Goal: Connect with others: Connect with others

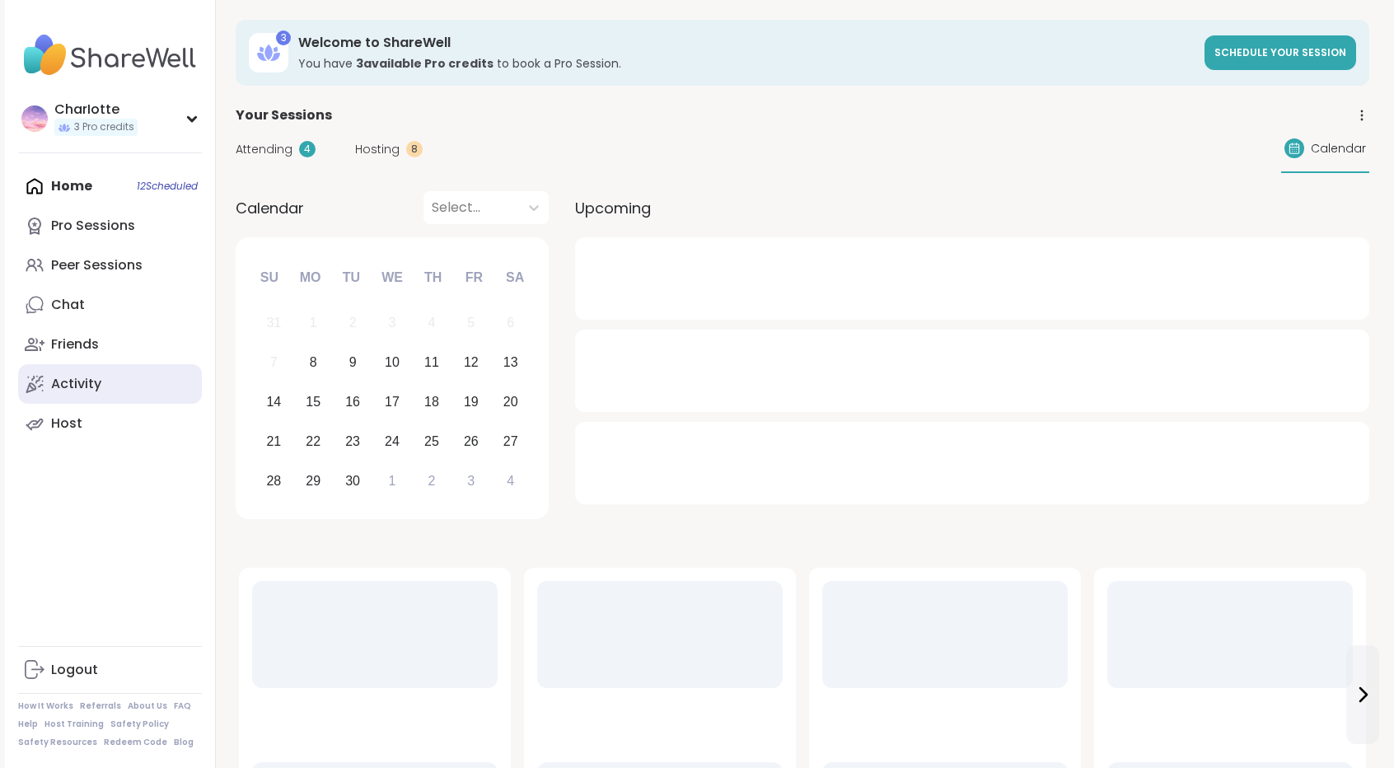
click at [135, 371] on link "Activity" at bounding box center [110, 384] width 184 height 40
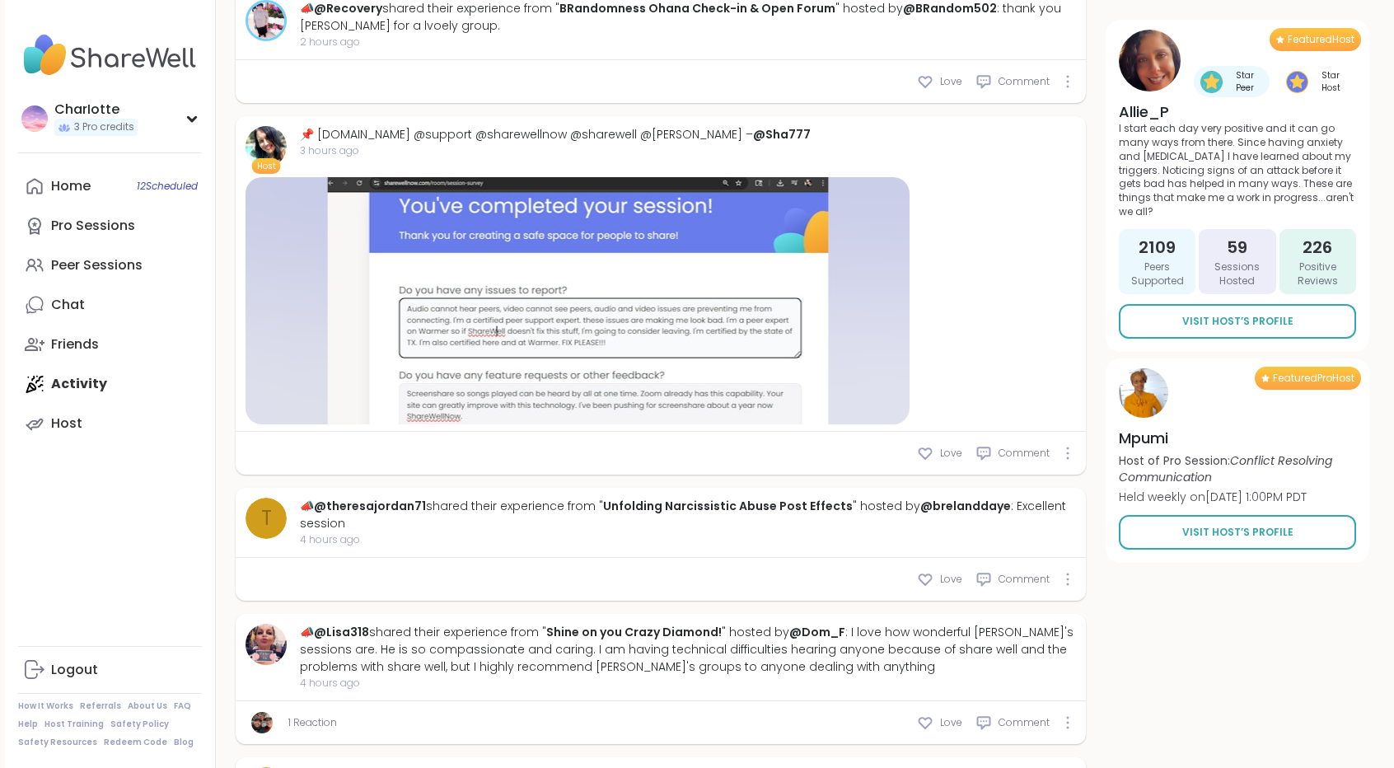
scroll to position [3692, 0]
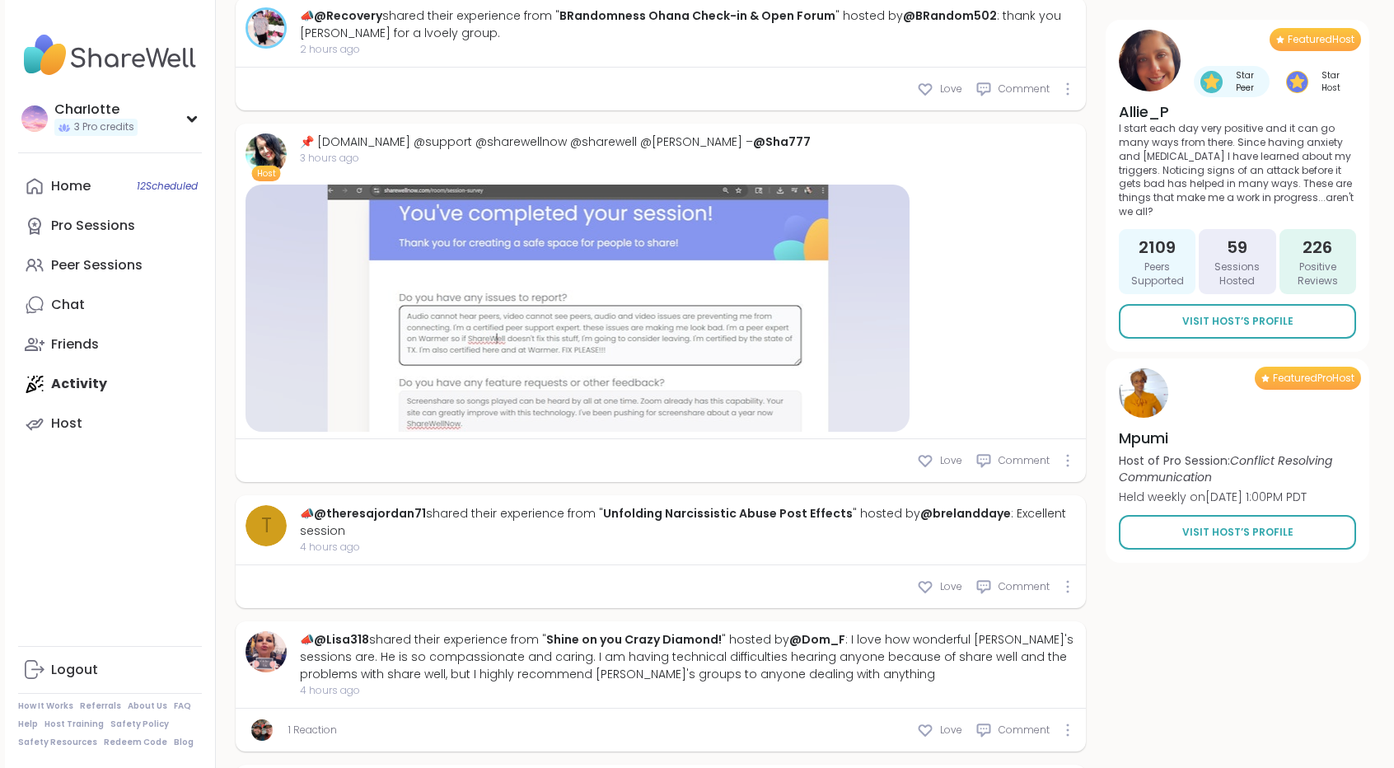
click at [880, 352] on div at bounding box center [577, 308] width 664 height 247
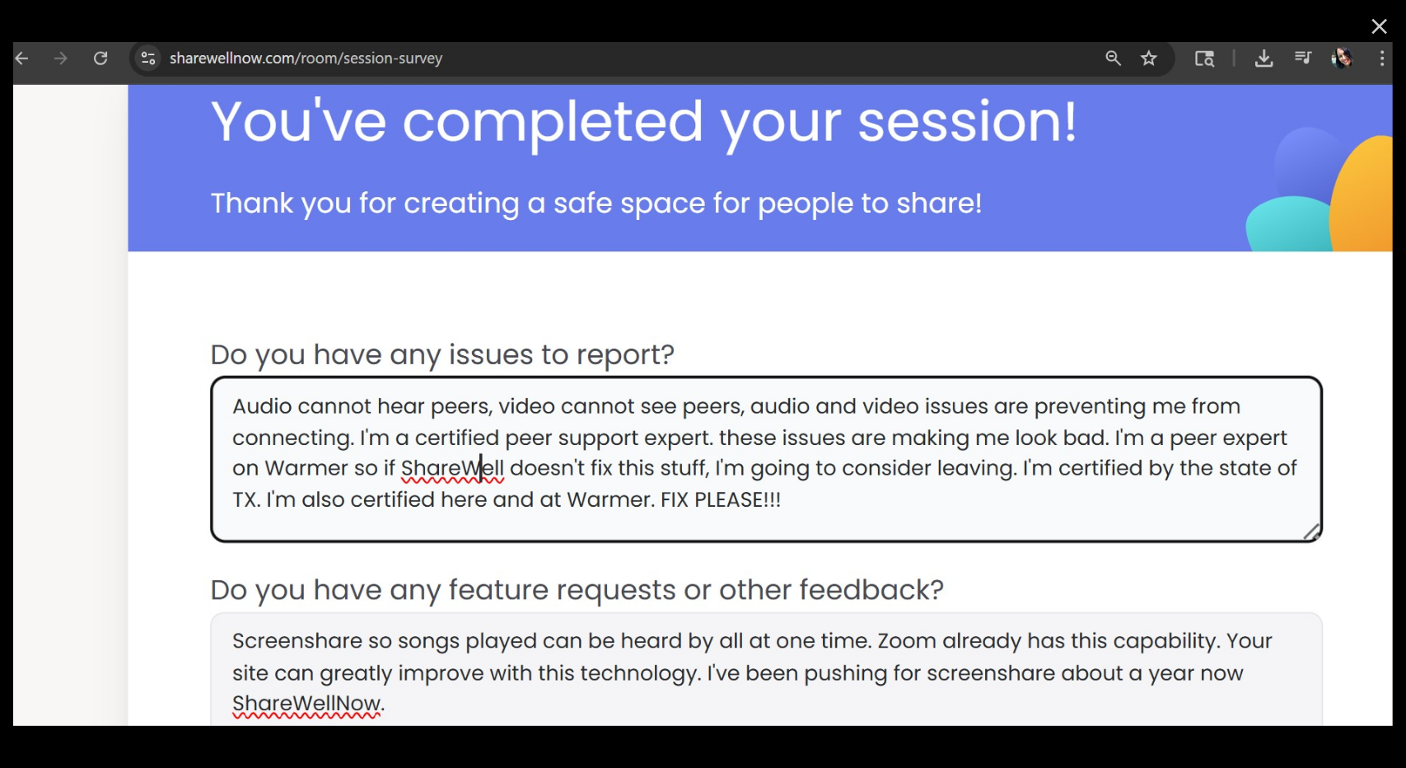
click at [1372, 25] on icon "Close" at bounding box center [1380, 27] width 16 height 16
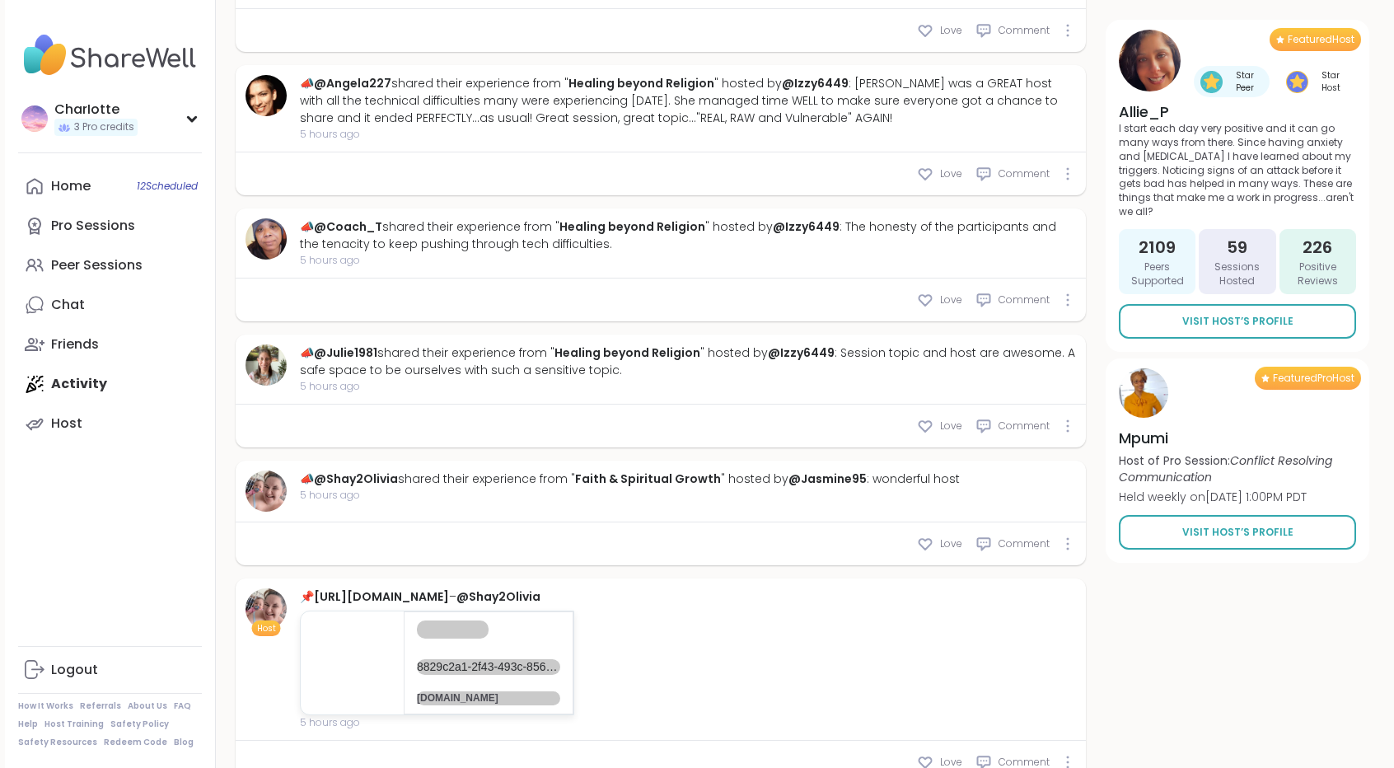
scroll to position [5240, 0]
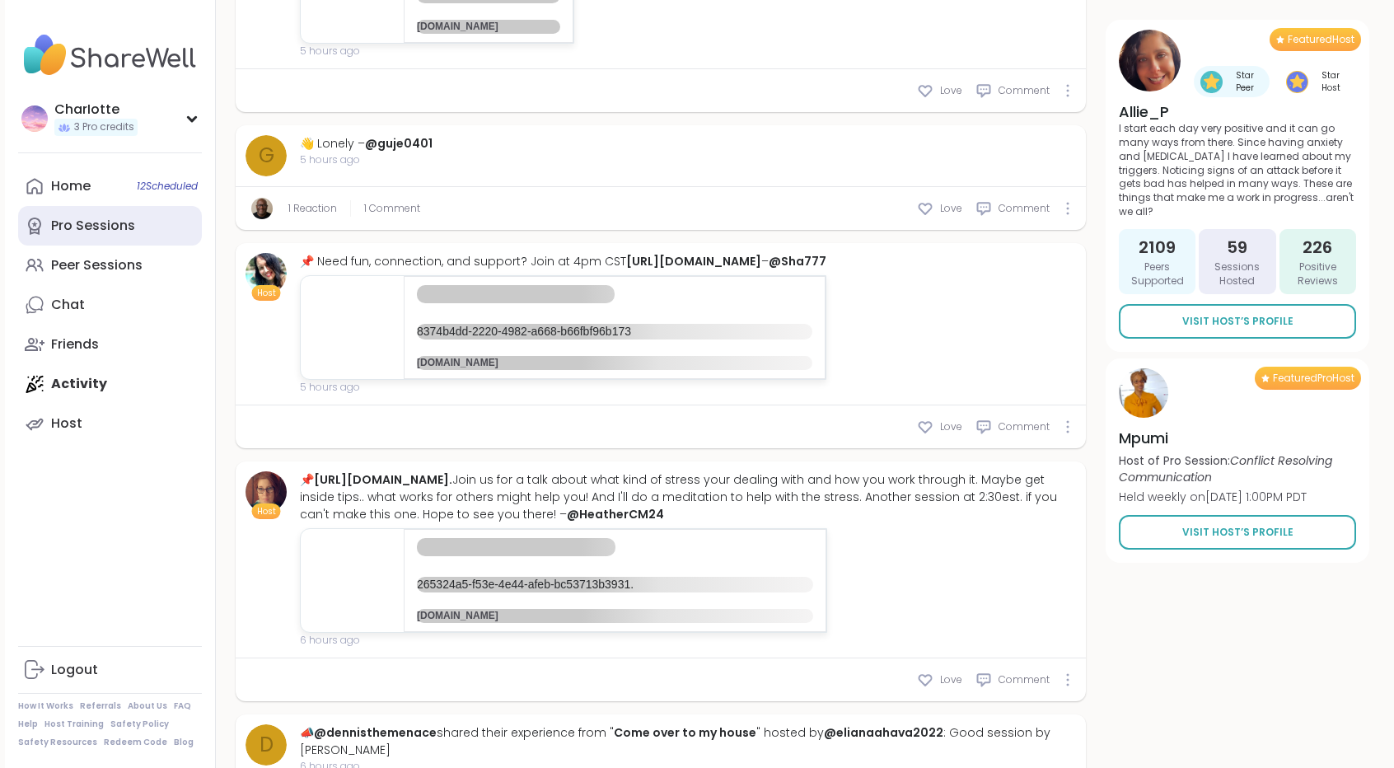
click at [118, 217] on div "Pro Sessions" at bounding box center [93, 226] width 84 height 18
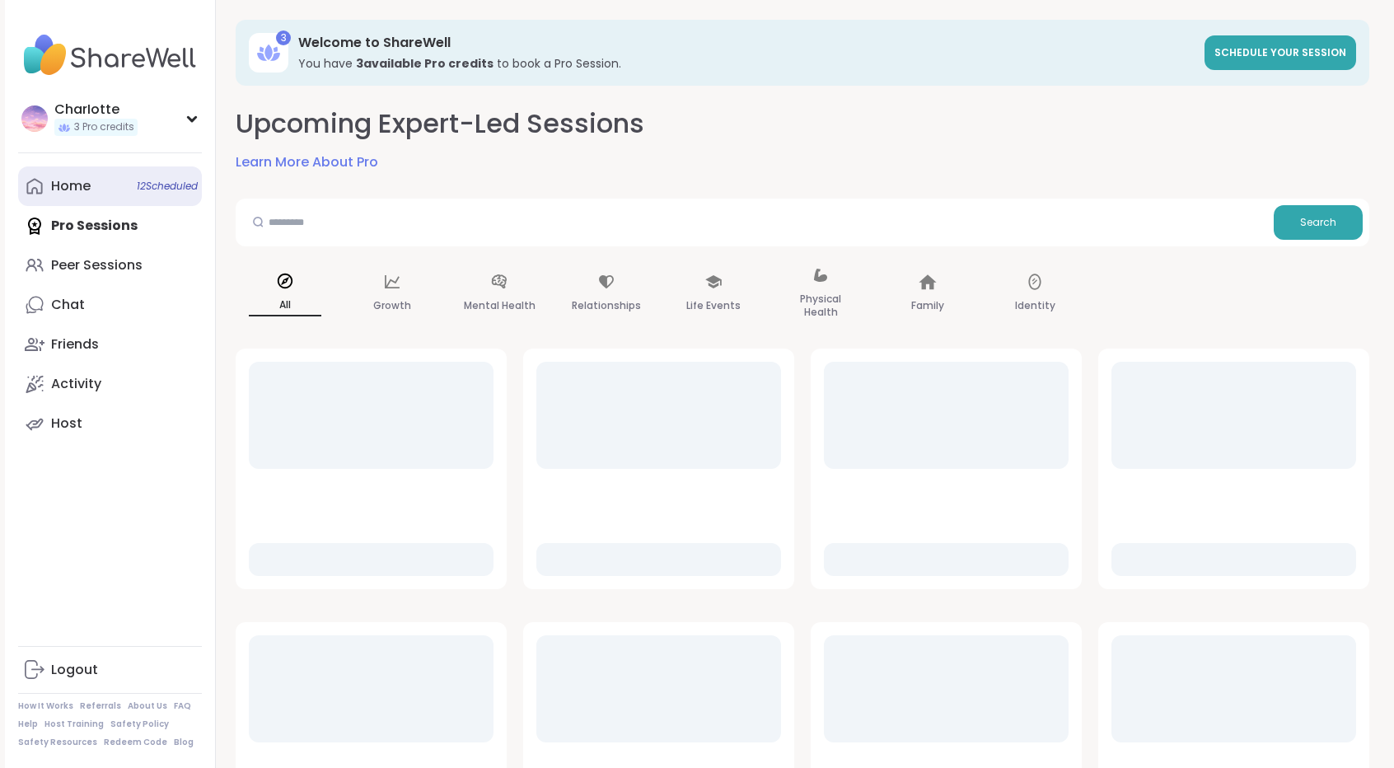
click at [138, 195] on link "Home 12 Scheduled" at bounding box center [110, 186] width 184 height 40
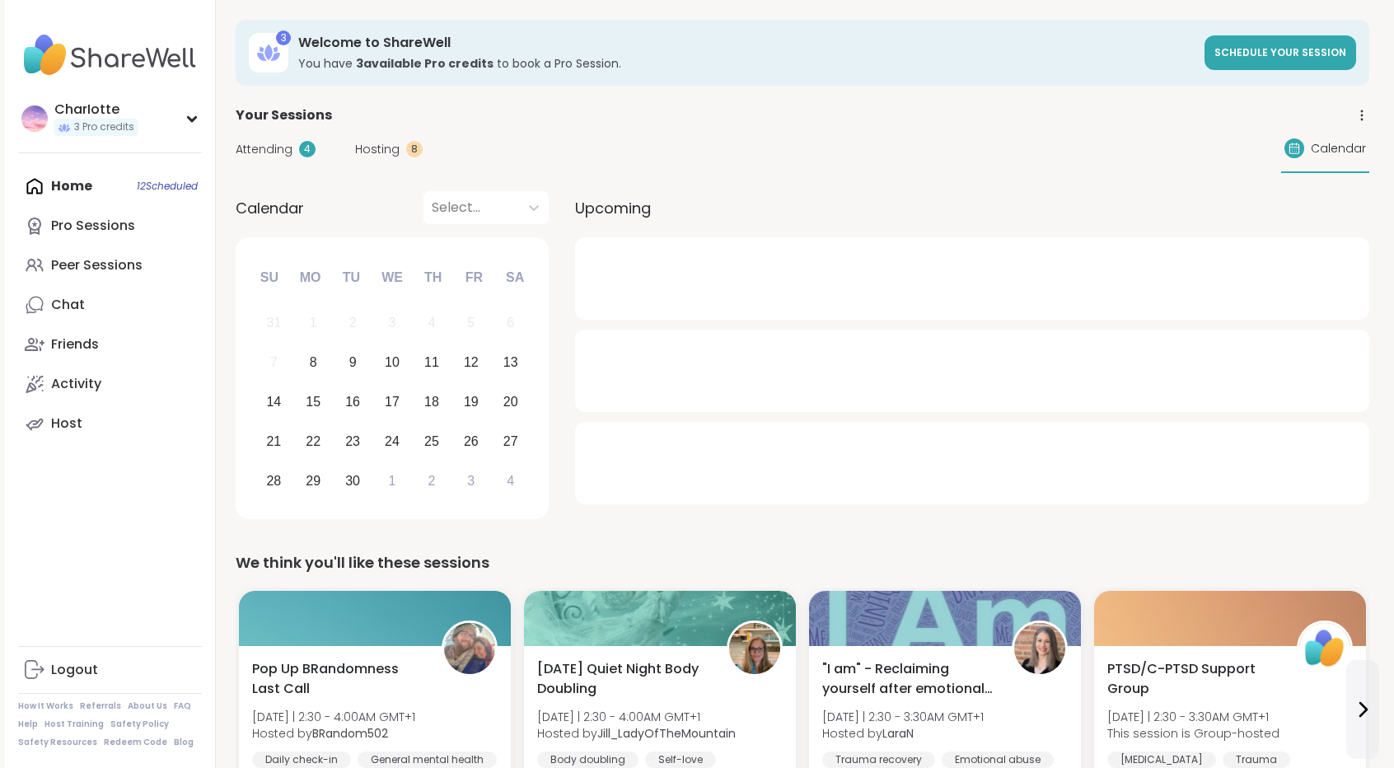
click at [282, 149] on span "Attending" at bounding box center [264, 149] width 57 height 17
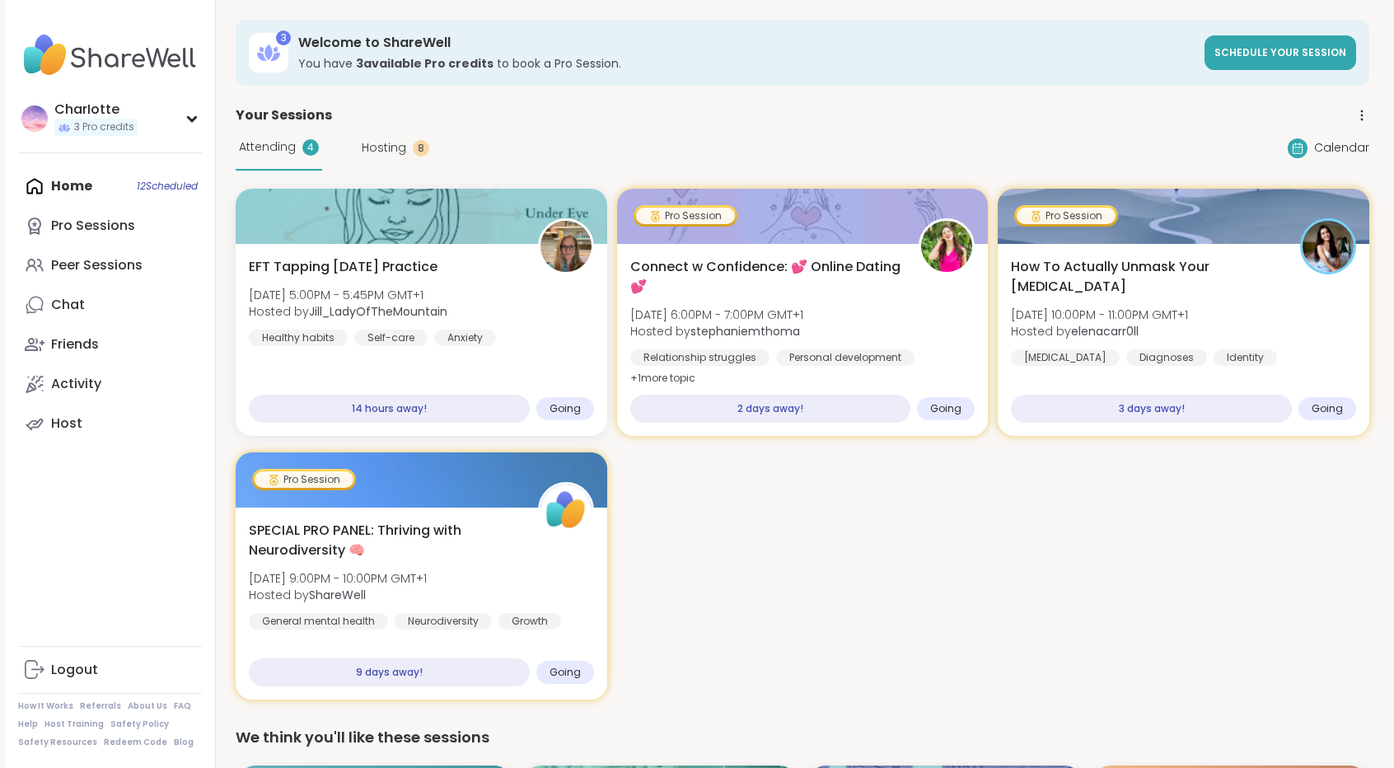
click at [795, 612] on div "EFT Tapping [DATE] Practice [DATE] 5:00PM - 5:45PM GMT+1 Hosted by [PERSON_NAME…" at bounding box center [802, 444] width 1133 height 511
click at [482, 251] on div "EFT Tapping [DATE] Practice [DATE] 5:00PM - 5:45PM GMT+1 Hosted by [PERSON_NAME…" at bounding box center [420, 340] width 379 height 196
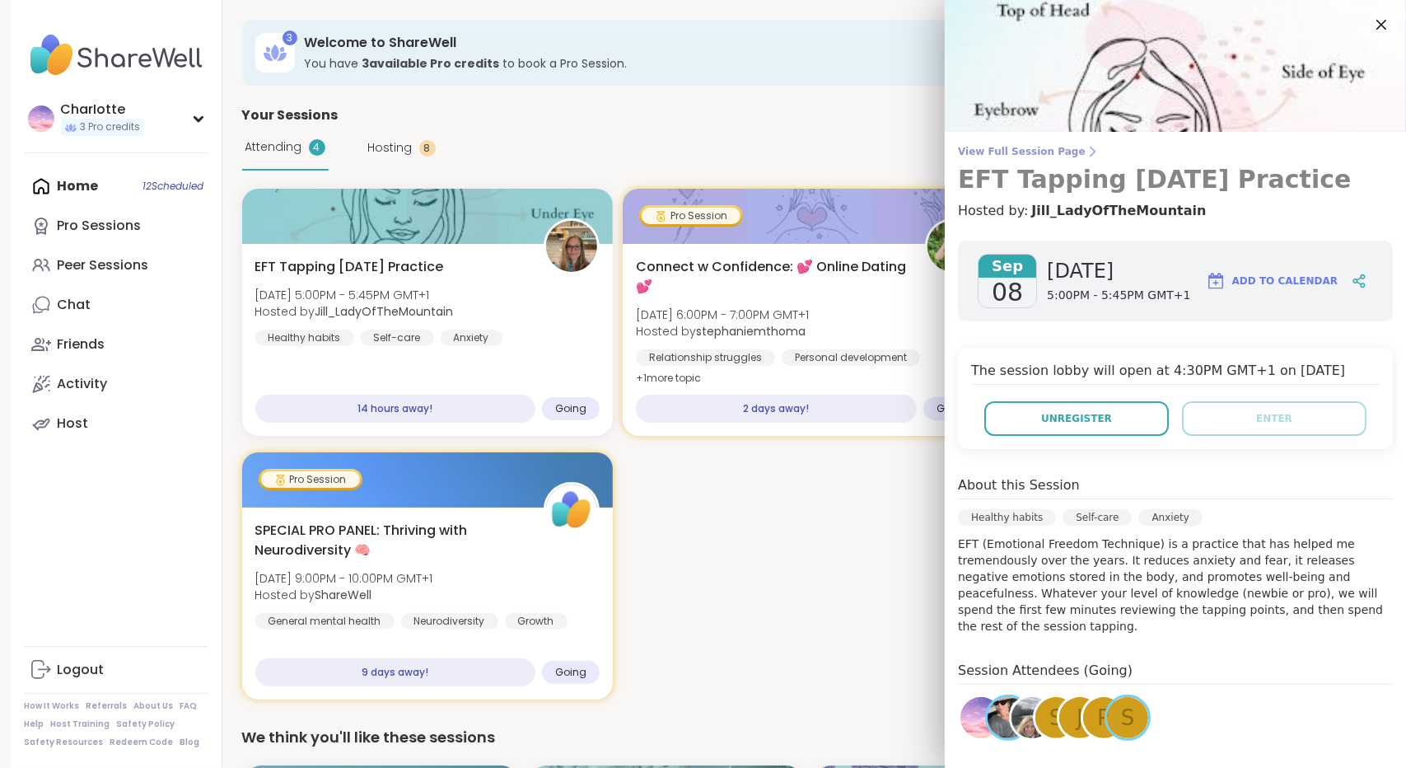
click at [1000, 150] on span "View Full Session Page" at bounding box center [1175, 151] width 435 height 13
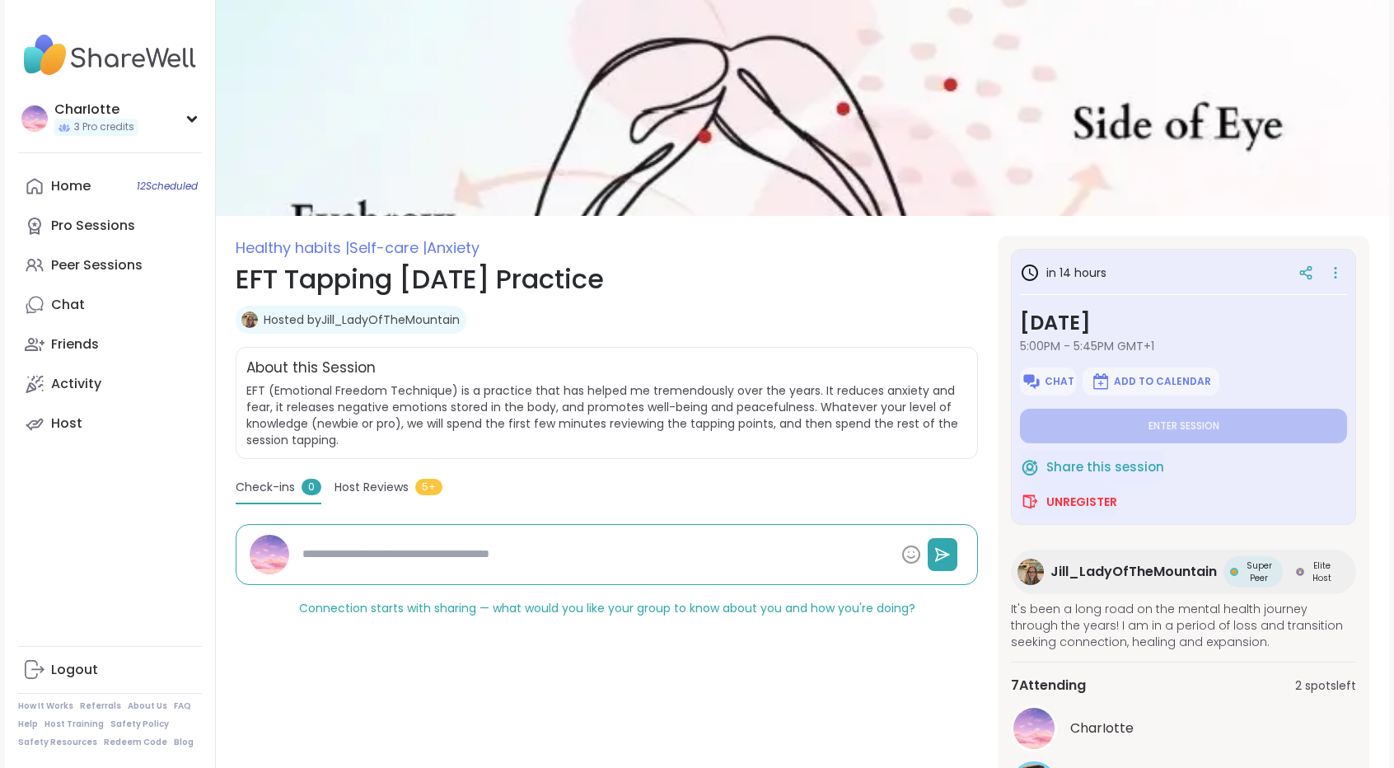
scroll to position [372, 0]
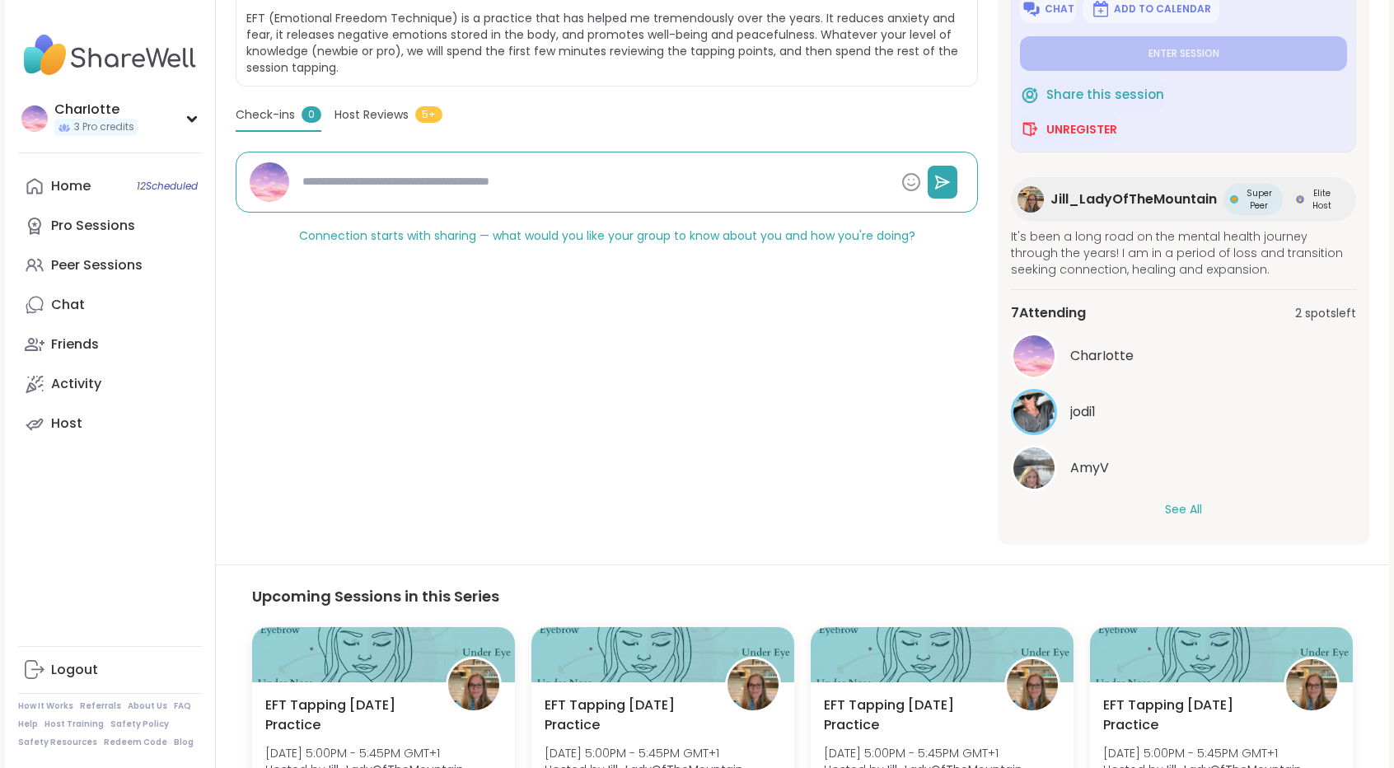
click at [1182, 506] on button "See All" at bounding box center [1183, 509] width 37 height 17
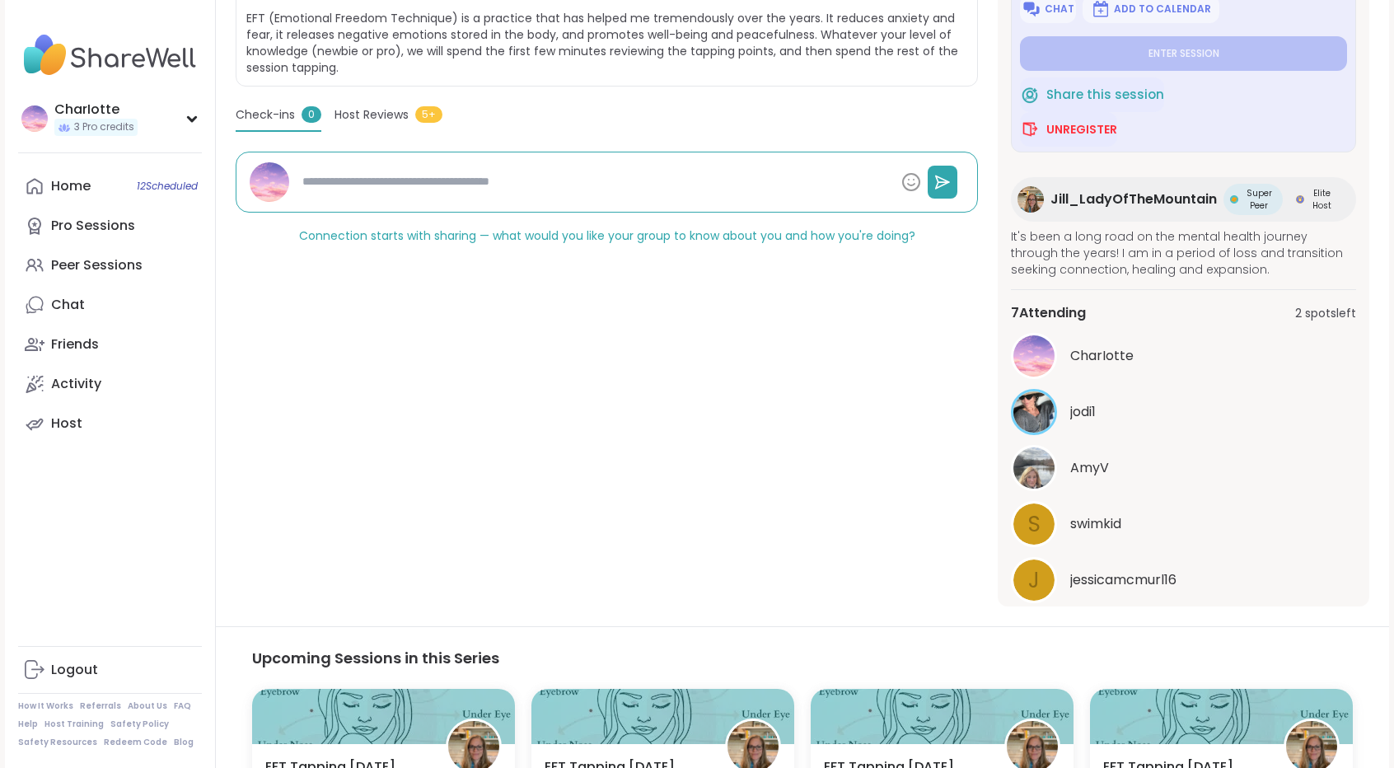
scroll to position [161, 0]
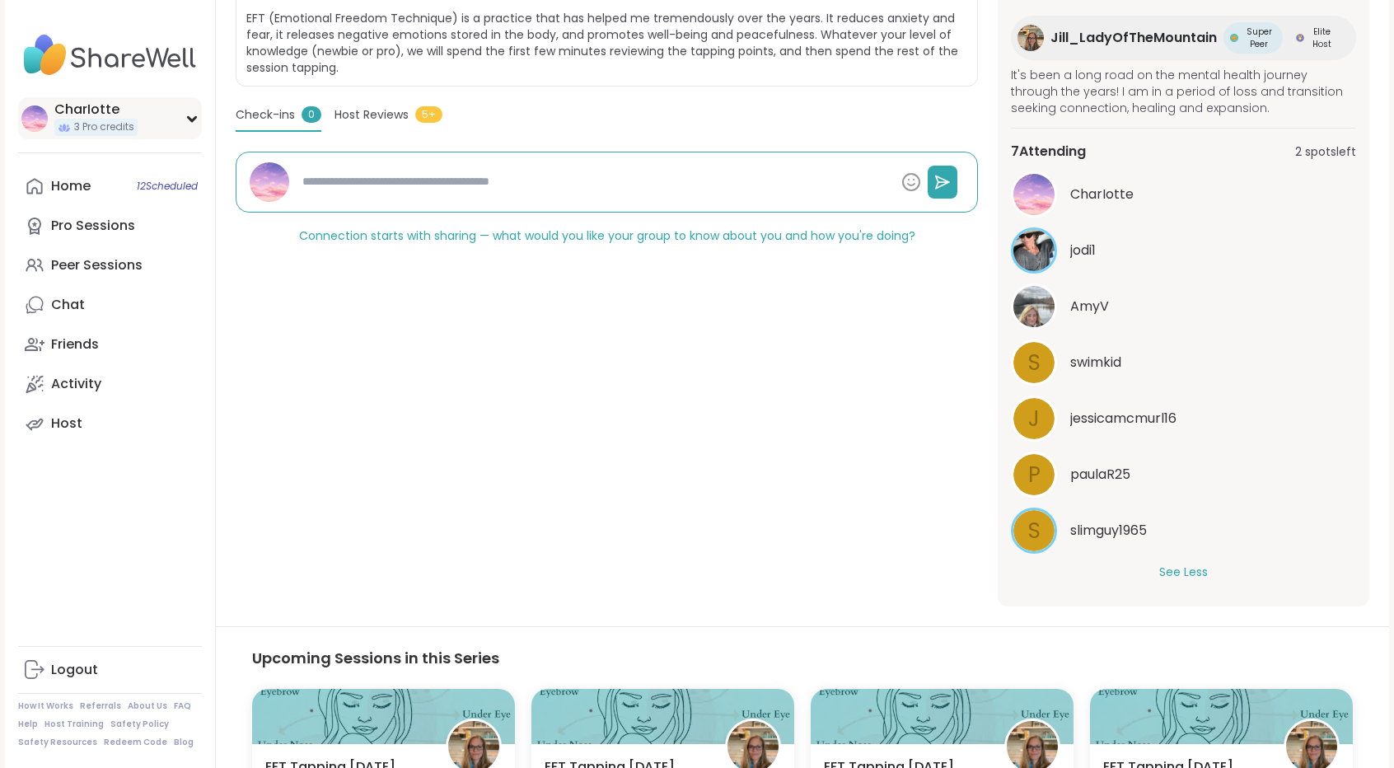
click at [129, 113] on div "CharIotte" at bounding box center [95, 109] width 83 height 18
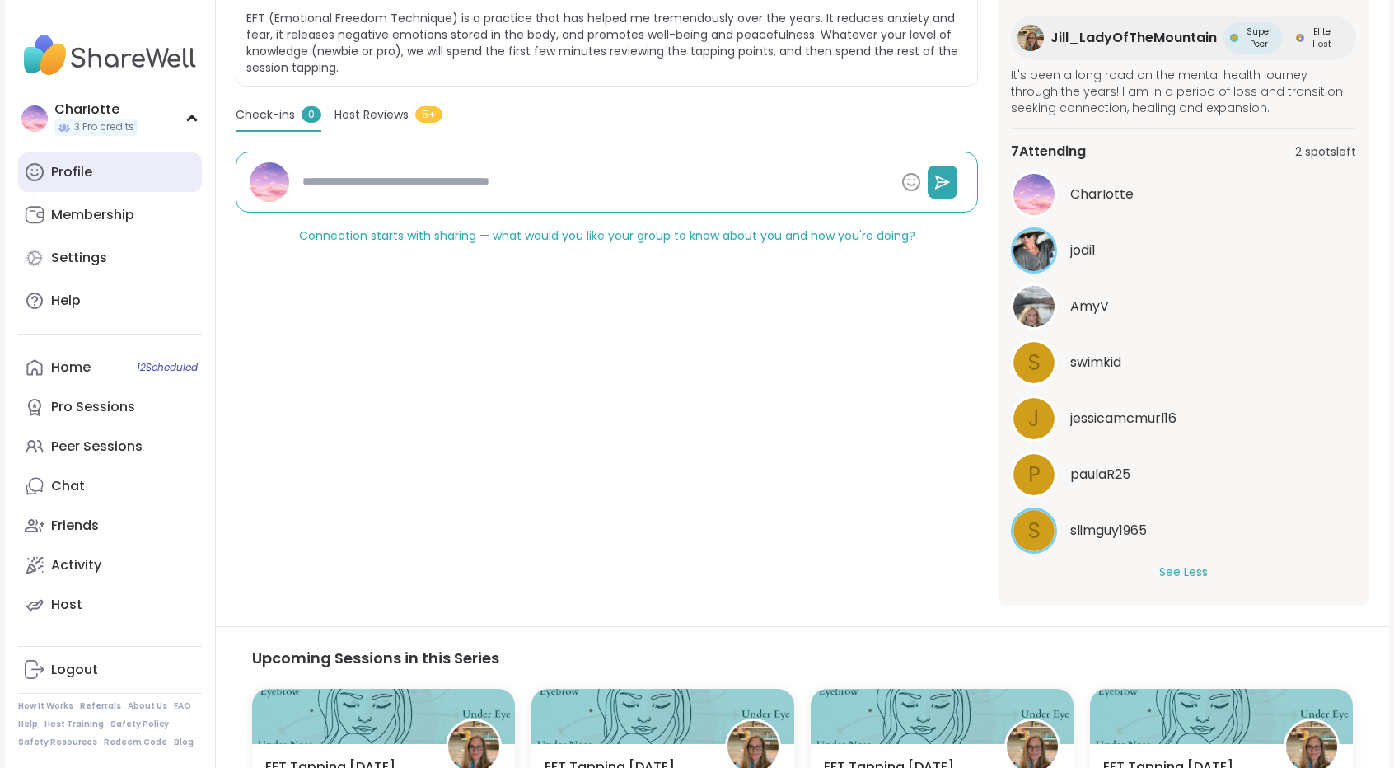
click at [104, 166] on link "Profile" at bounding box center [110, 172] width 184 height 40
type textarea "*"
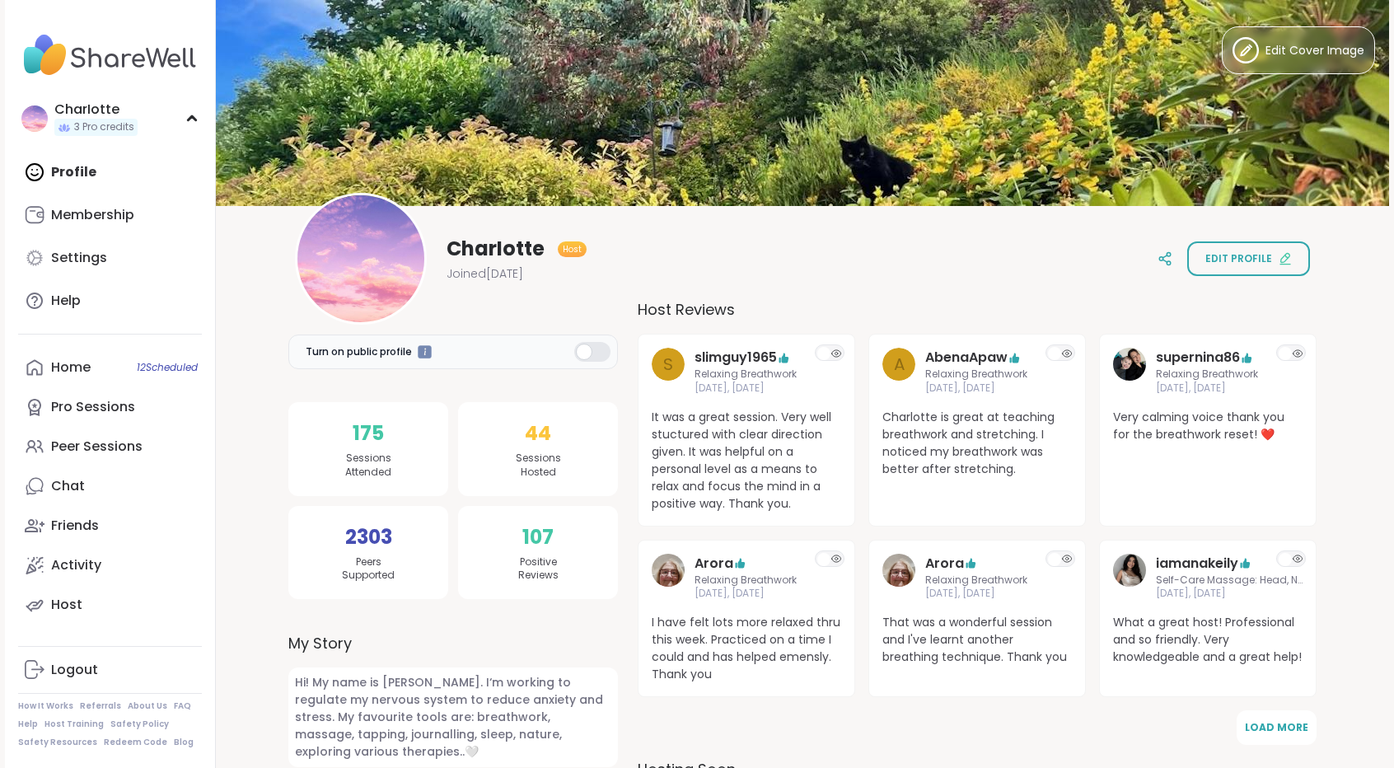
scroll to position [671, 0]
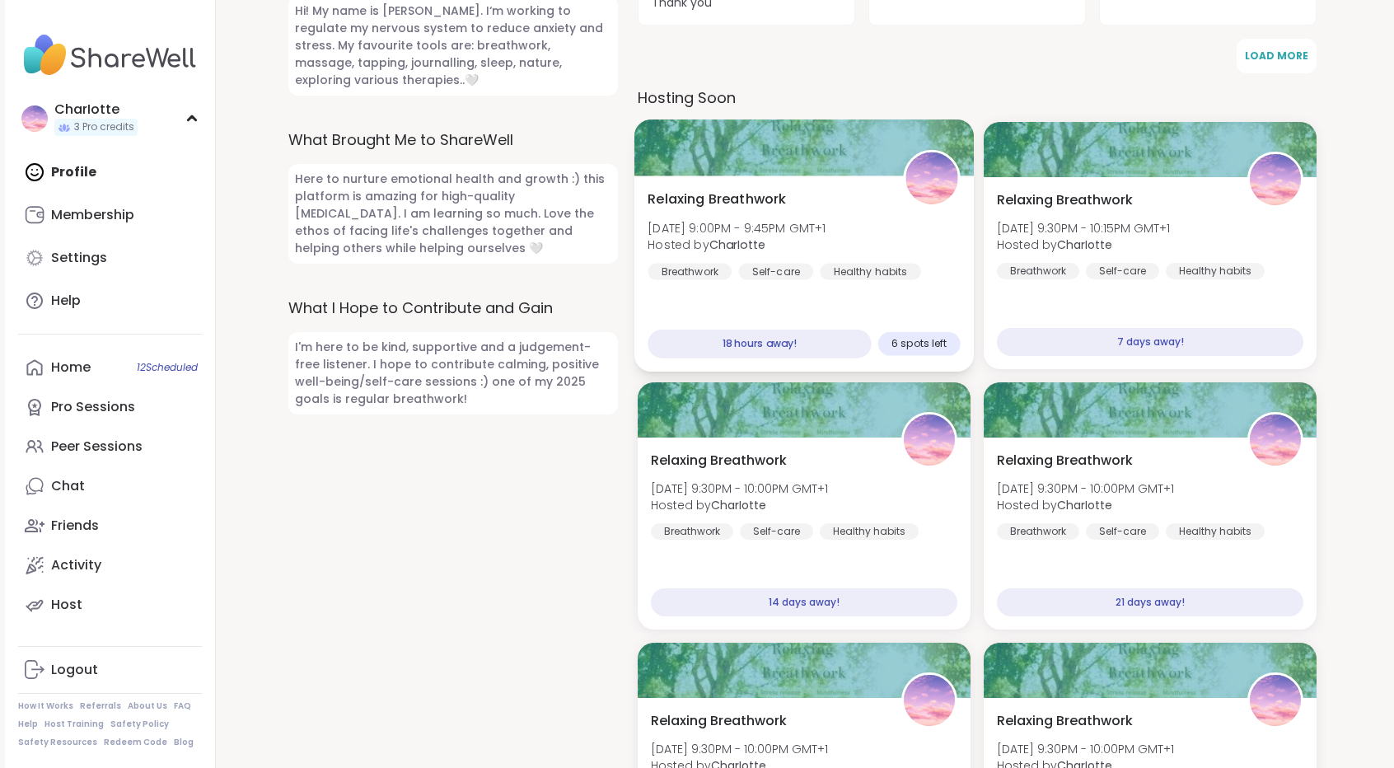
click at [807, 245] on span "Hosted by [PERSON_NAME]" at bounding box center [736, 244] width 178 height 16
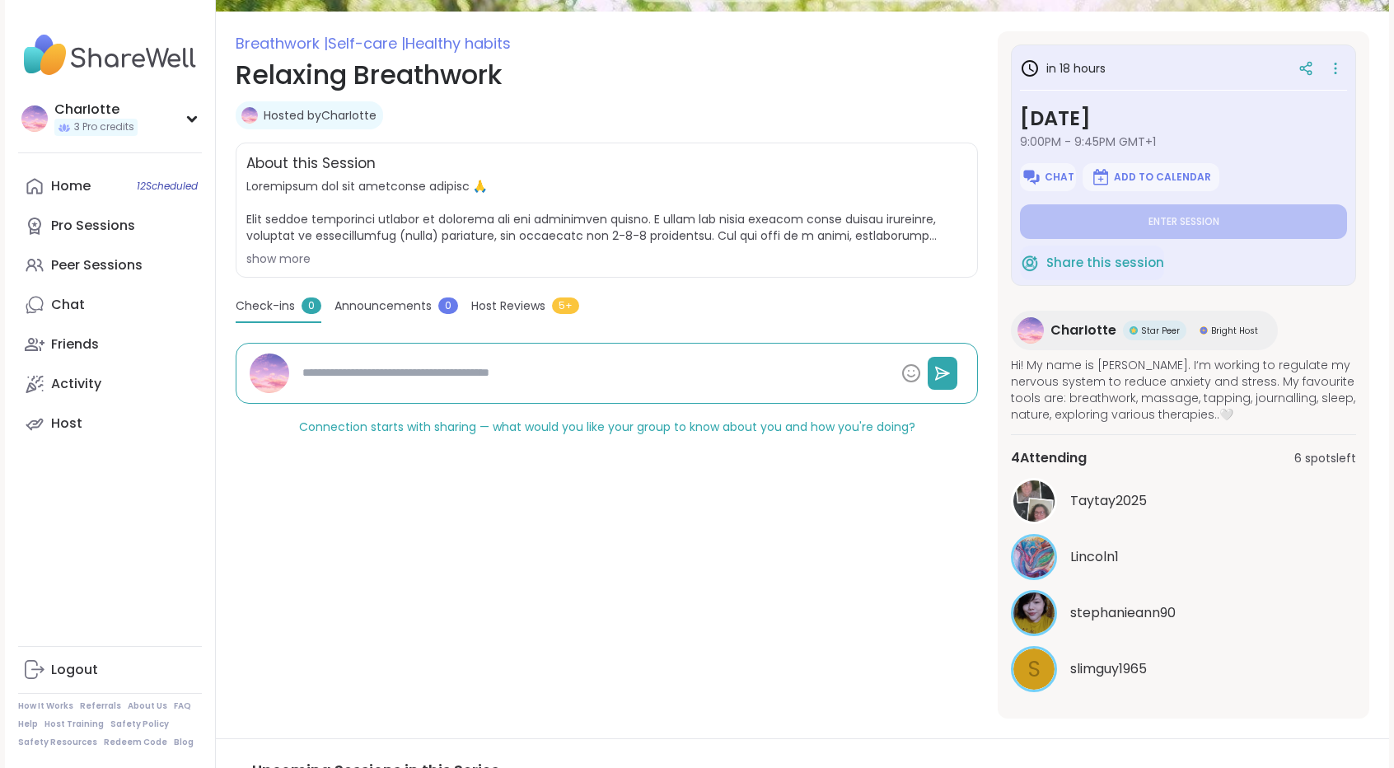
click at [1105, 491] on span "Taytay2025" at bounding box center [1108, 501] width 77 height 20
